Goal: Task Accomplishment & Management: Manage account settings

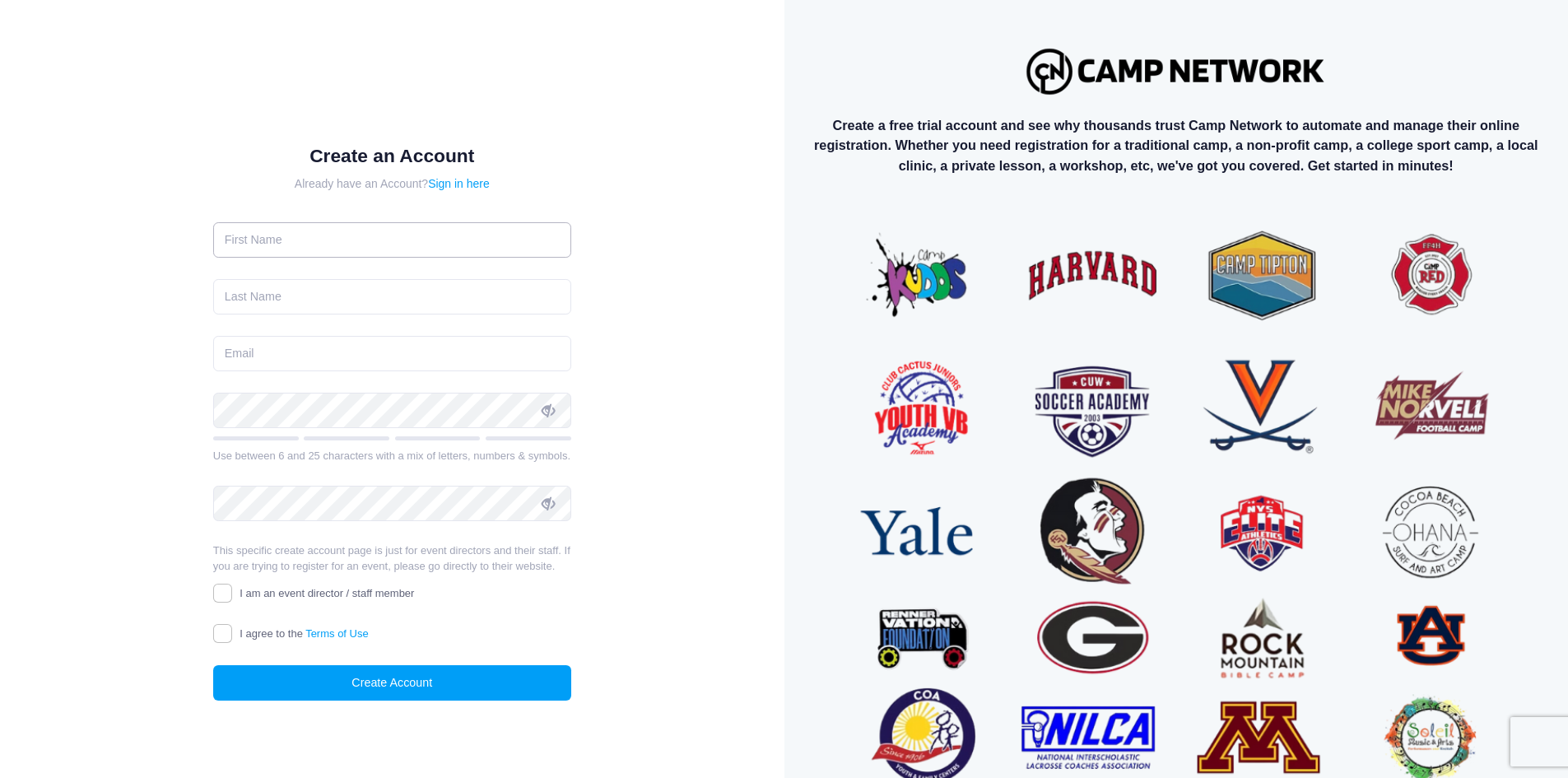
click at [340, 256] on input "text" at bounding box center [393, 240] width 358 height 35
type input "Tracey"
type input "Jackson"
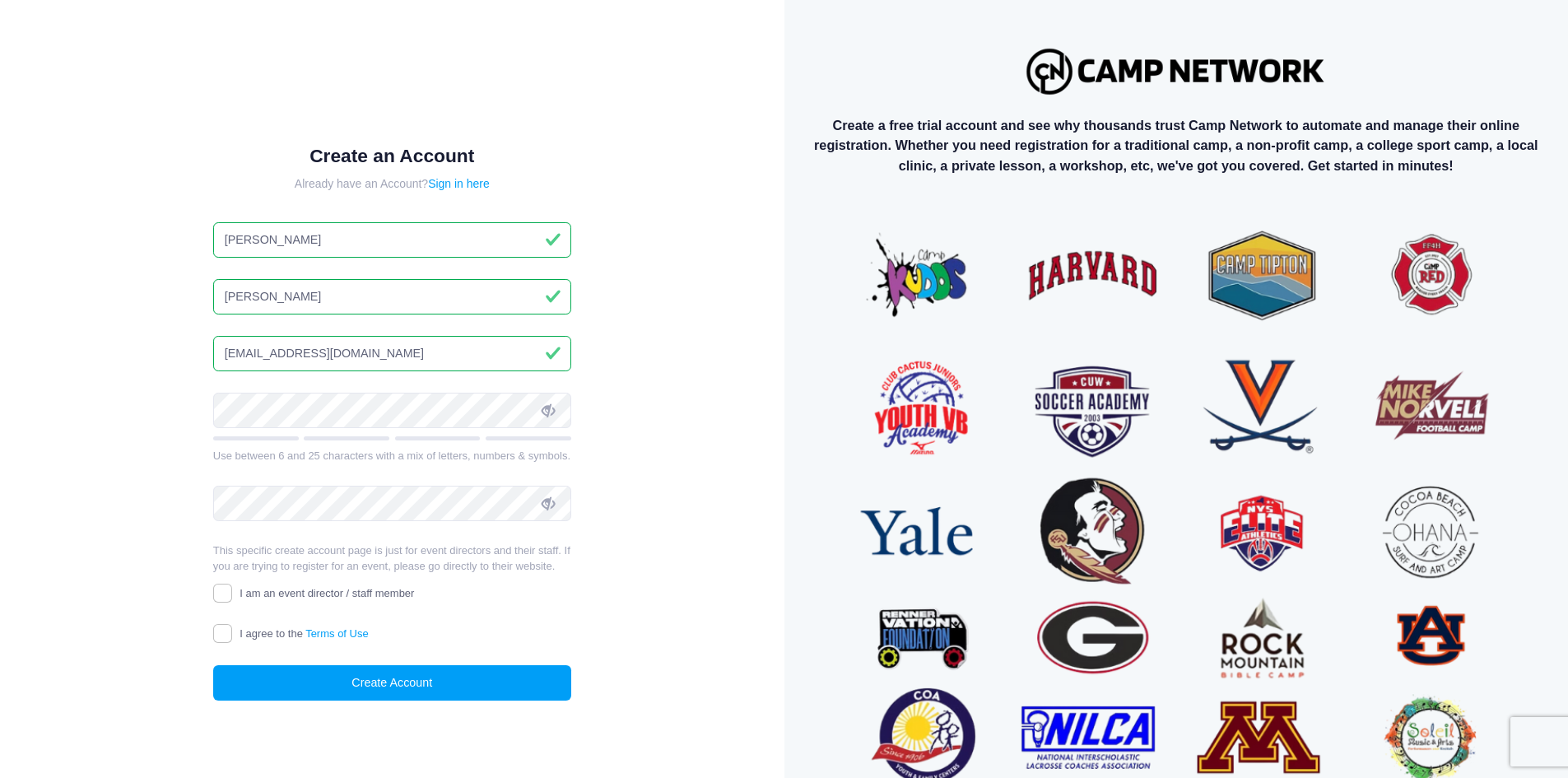
type input "tjackson@valleychristianaz.org"
click at [225, 637] on input "I agree to the Terms of Use" at bounding box center [223, 633] width 19 height 19
checkbox input "true"
click at [232, 590] on label "I am an event director / staff member" at bounding box center [314, 593] width 201 height 18
click at [232, 590] on input "I am an event director / staff member" at bounding box center [223, 593] width 19 height 19
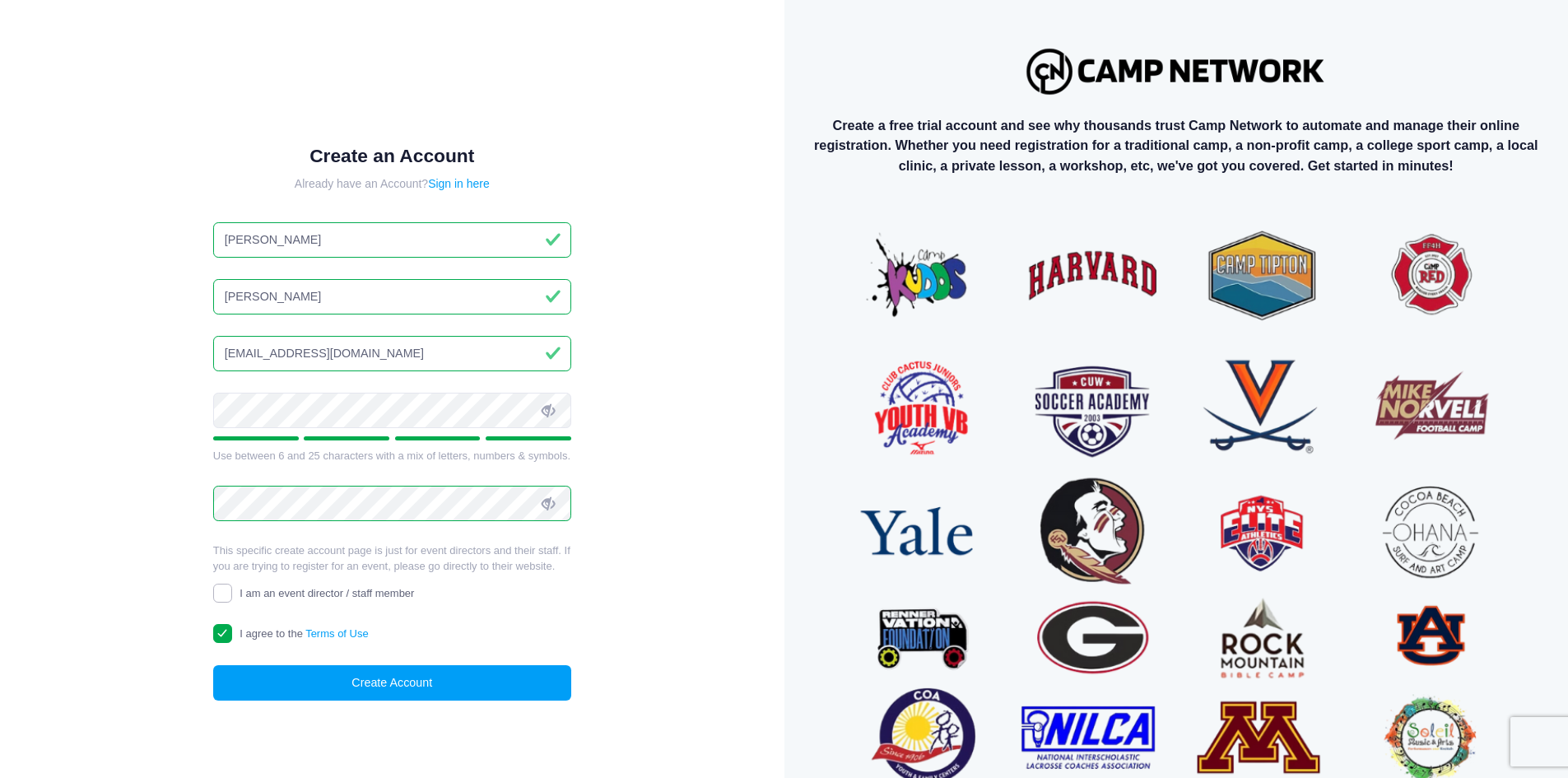
checkbox input "true"
click at [414, 682] on button "Create Account" at bounding box center [393, 683] width 358 height 35
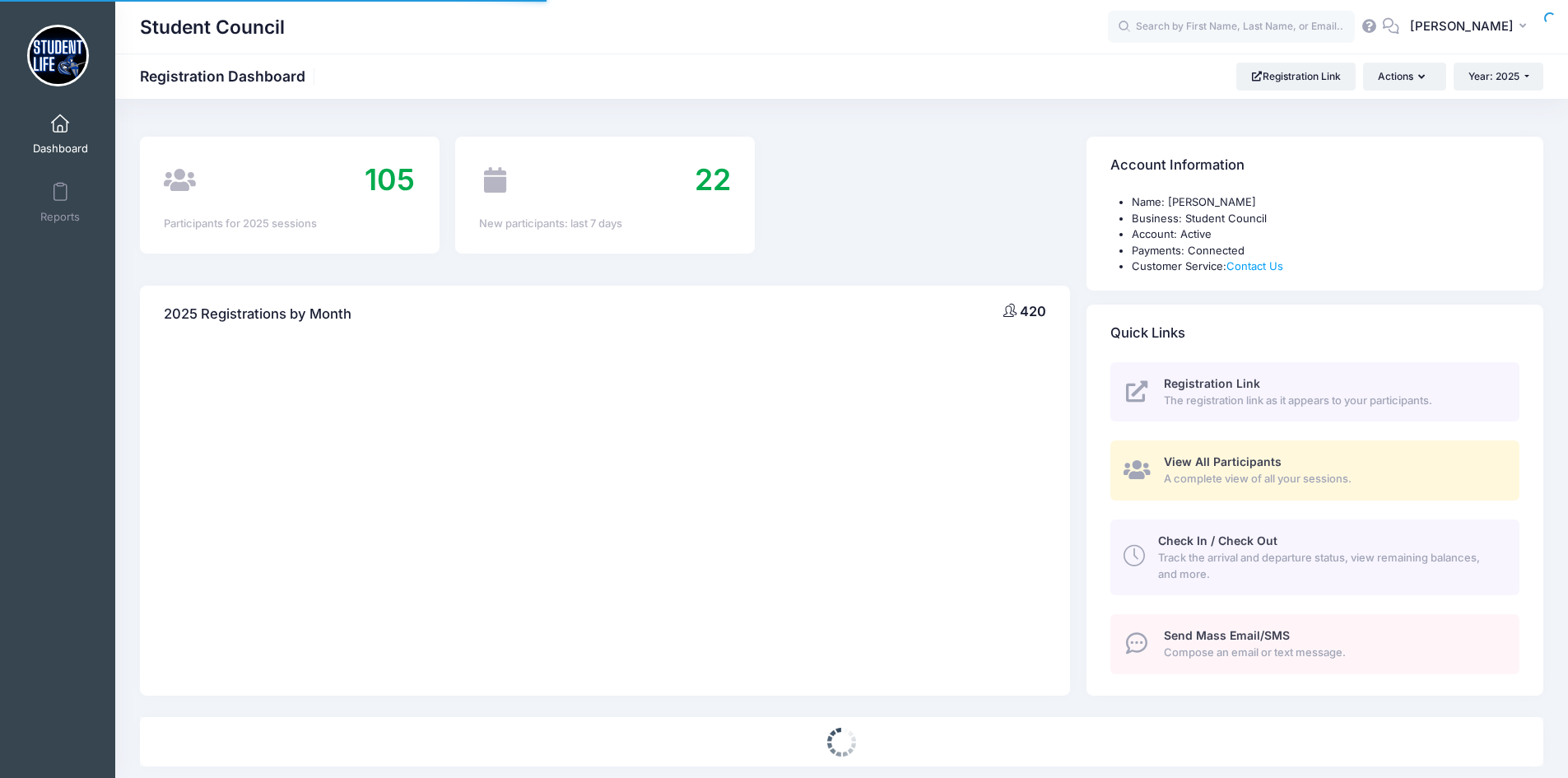
select select
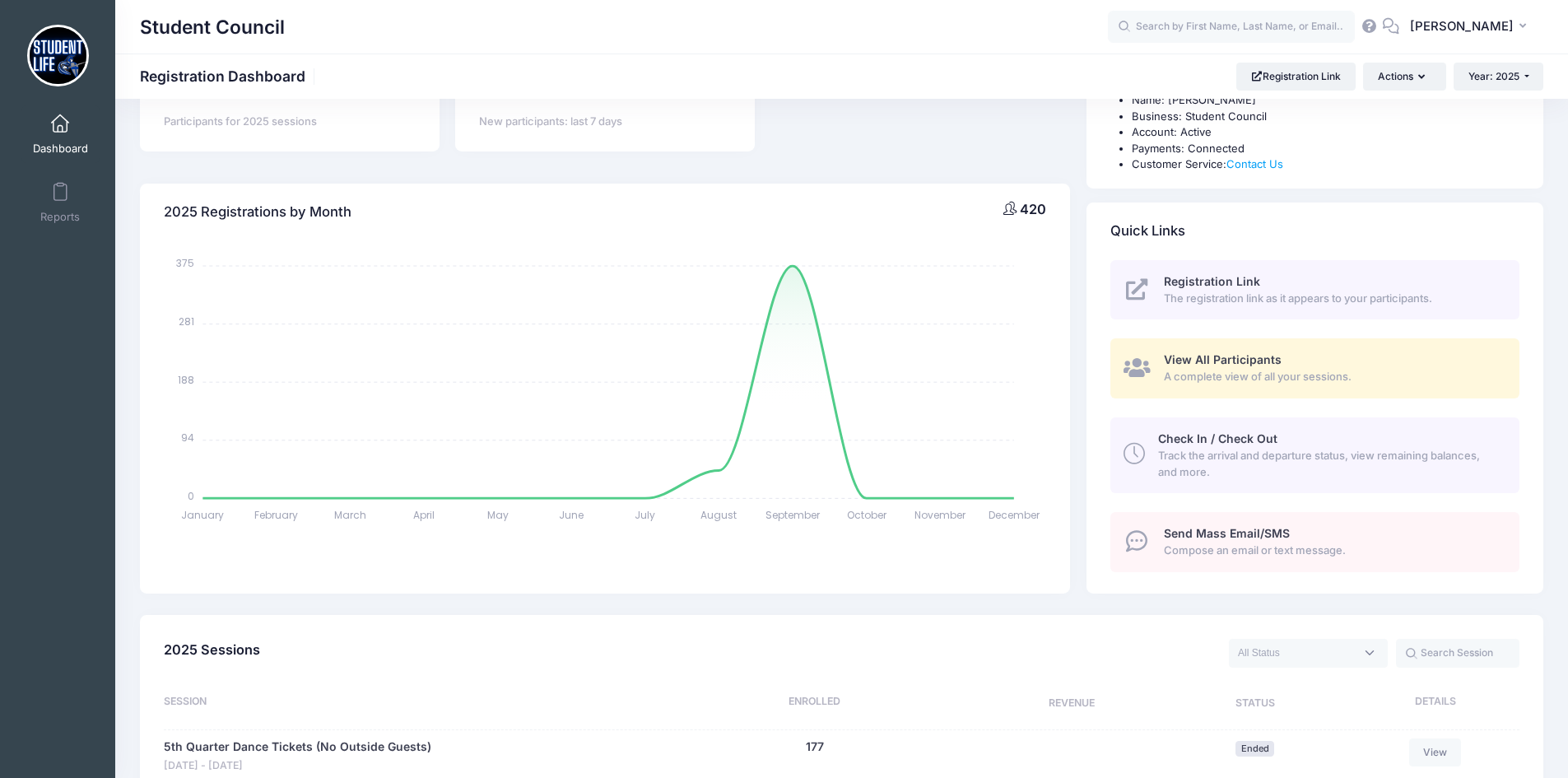
scroll to position [411, 0]
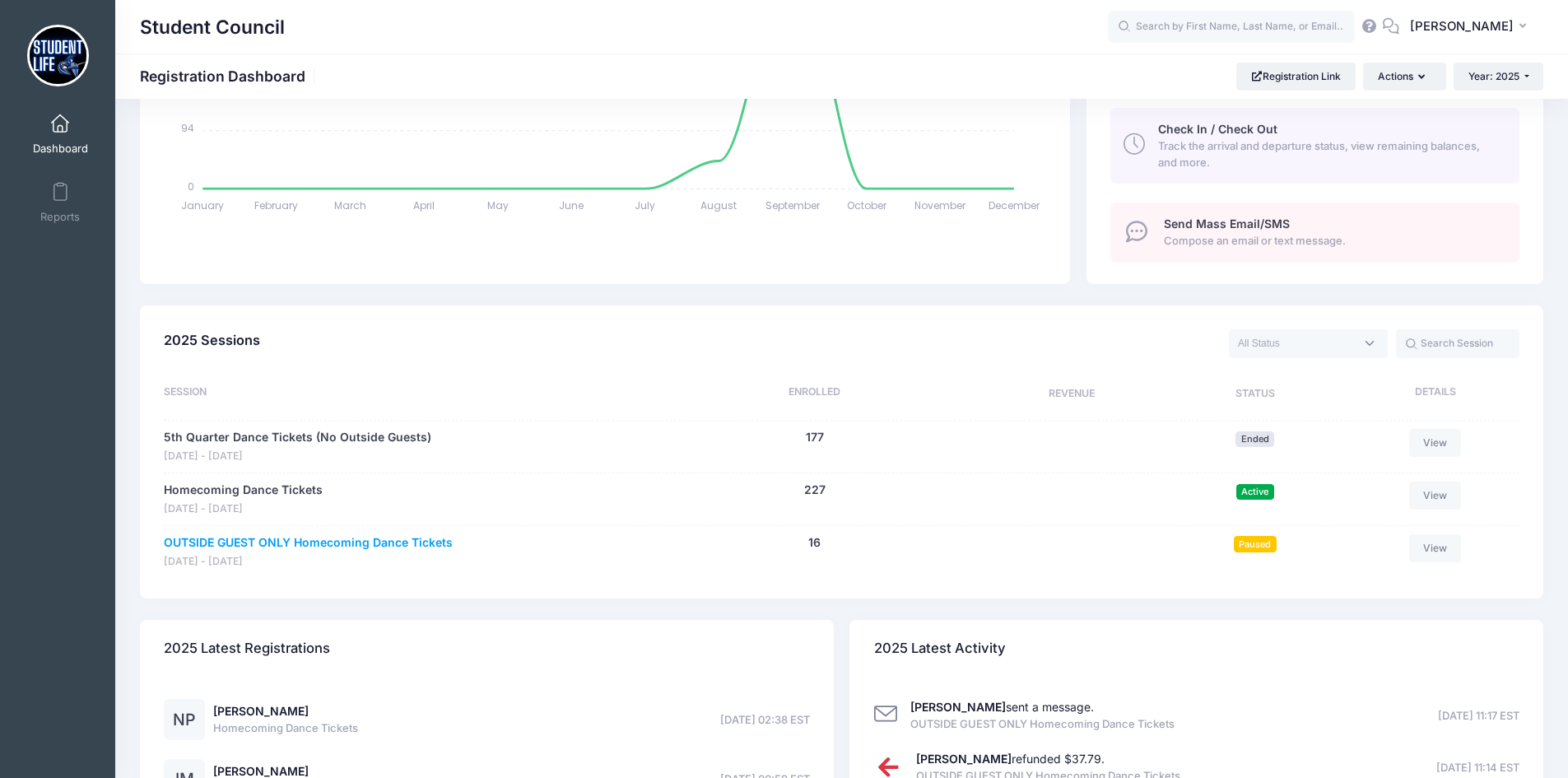
click at [276, 539] on link "OUTSIDE GUEST ONLY Homecoming Dance Tickets" at bounding box center [309, 543] width 289 height 18
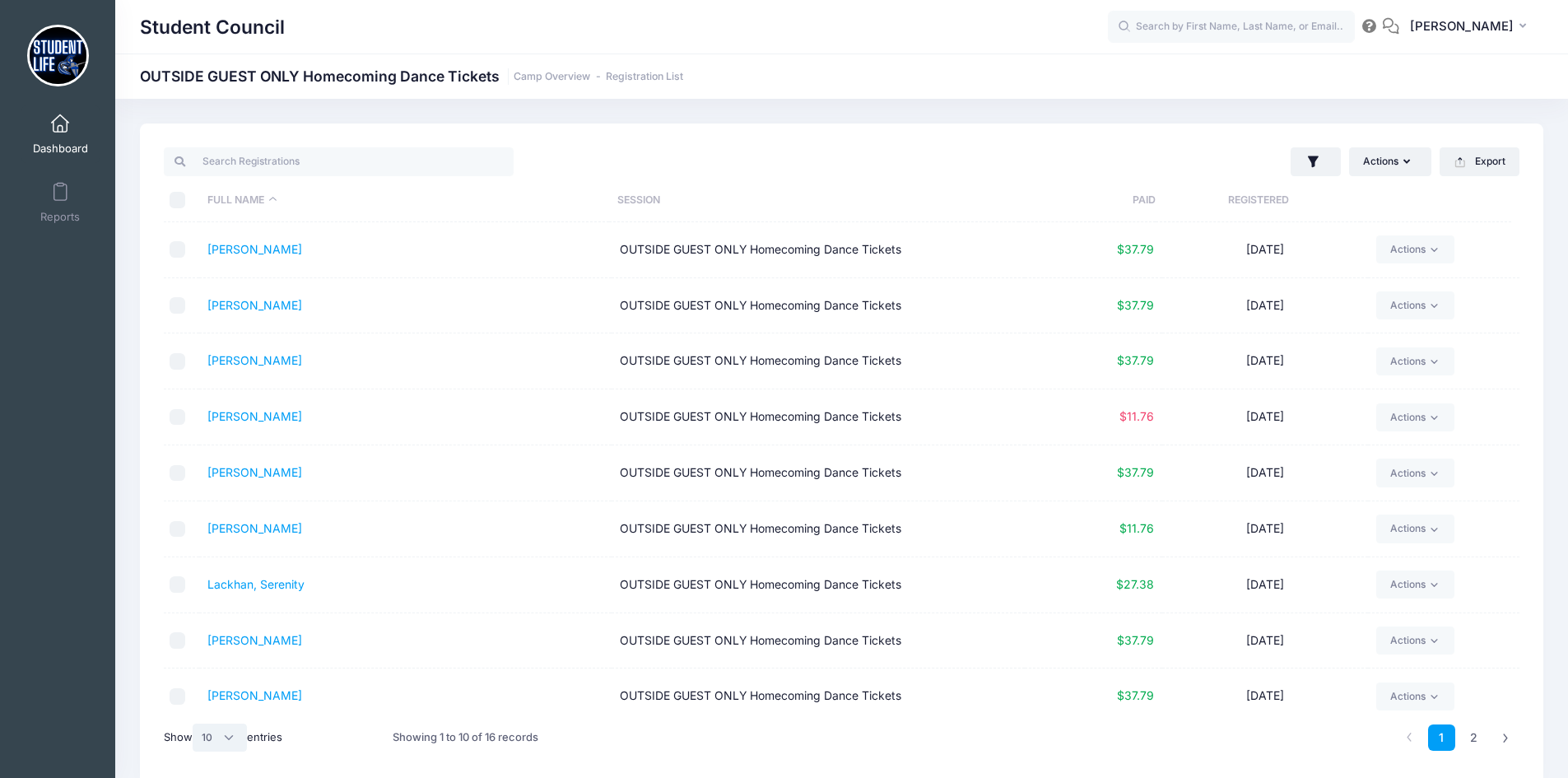
click at [229, 737] on select "All 10 25 50" at bounding box center [219, 737] width 54 height 28
select select "25"
click at [195, 723] on select "All 10 25 50" at bounding box center [219, 737] width 54 height 28
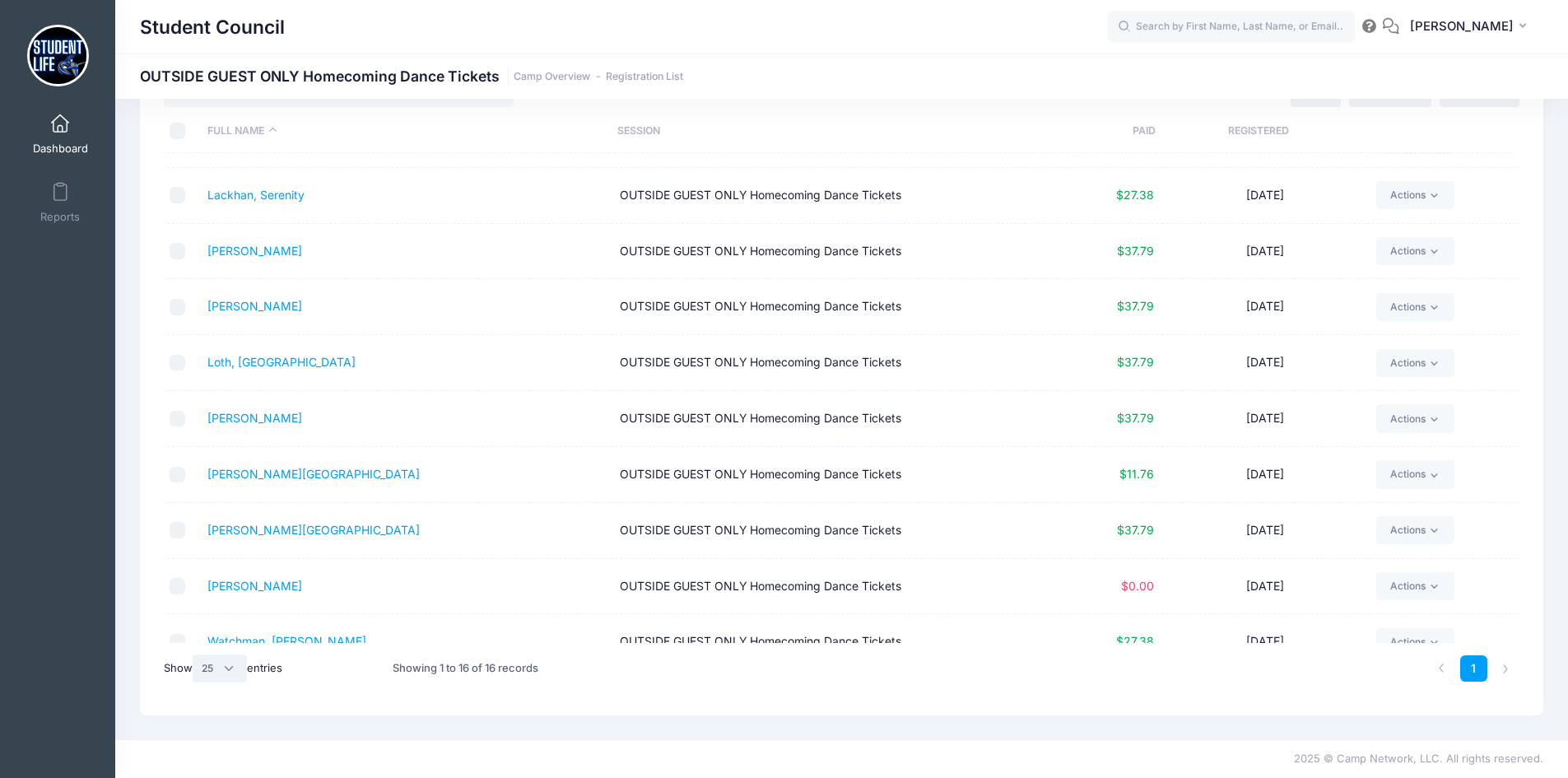
scroll to position [402, 0]
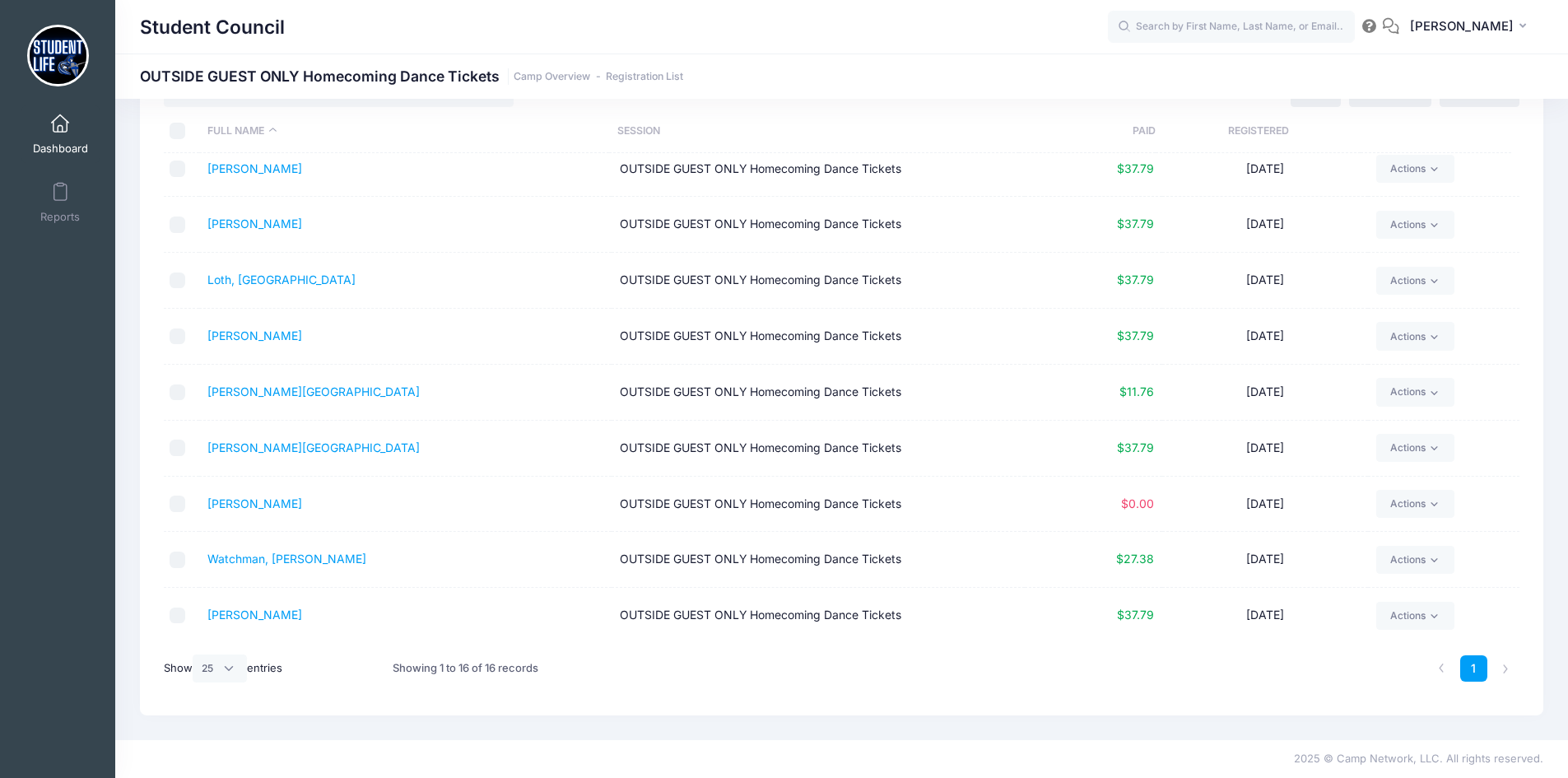
click at [178, 503] on input "checkbox" at bounding box center [178, 504] width 17 height 17
click at [172, 507] on input "checkbox" at bounding box center [178, 504] width 17 height 17
checkbox input "false"
click at [257, 505] on link "Vigil, Johanna" at bounding box center [254, 503] width 94 height 14
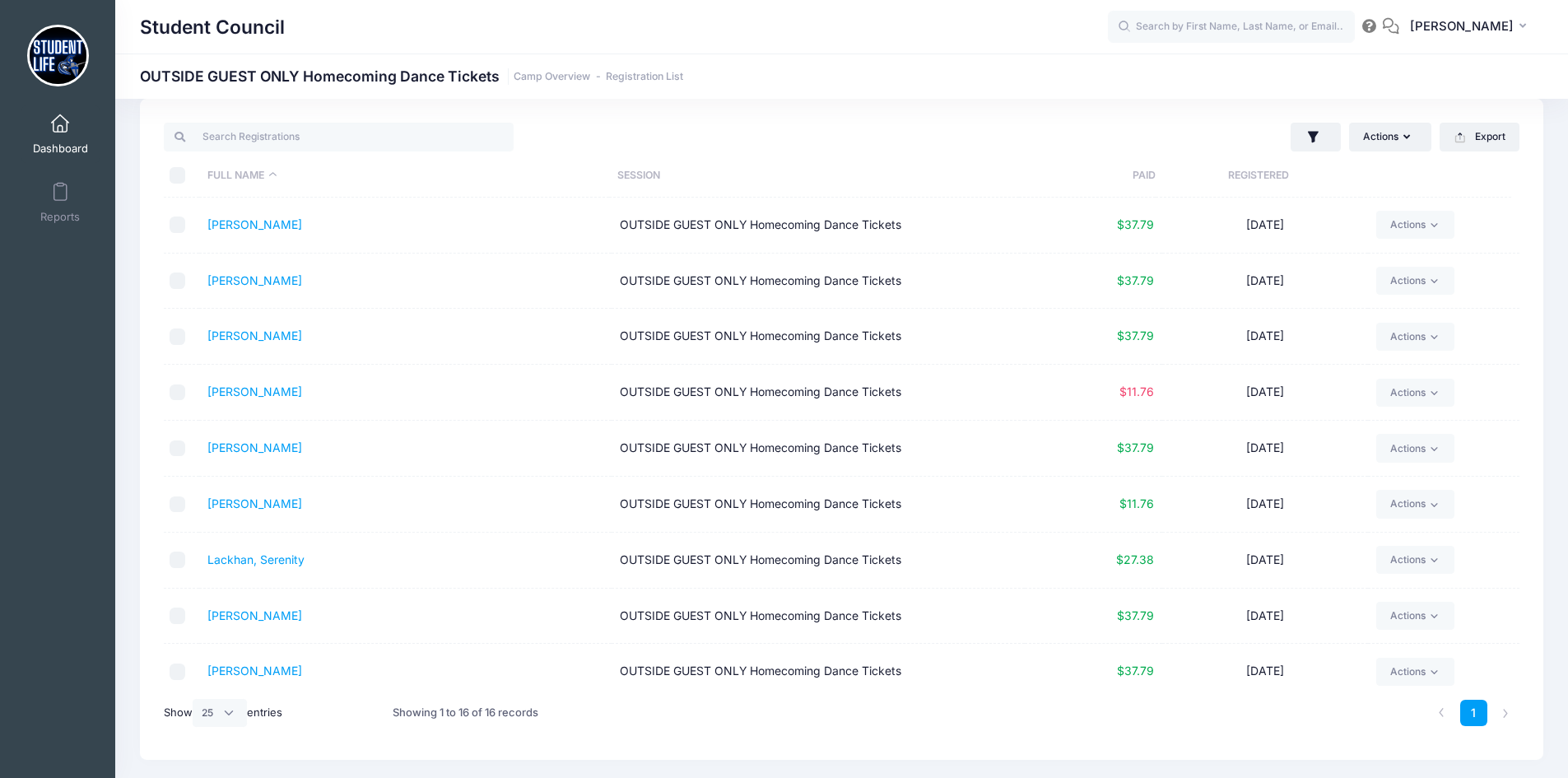
scroll to position [0, 0]
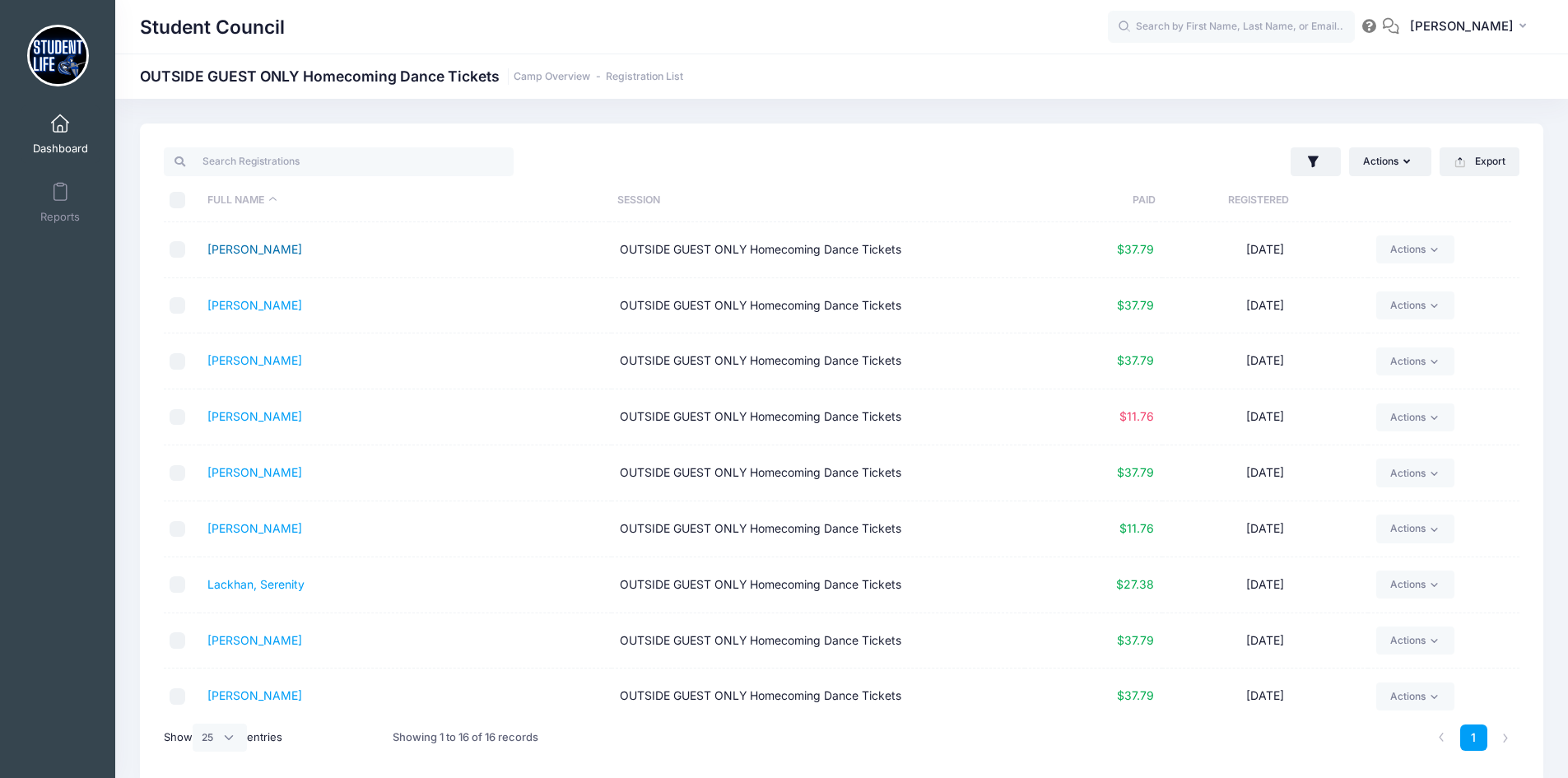
click at [245, 247] on link "[PERSON_NAME]" at bounding box center [254, 248] width 94 height 14
